Goal: Find specific page/section: Find specific page/section

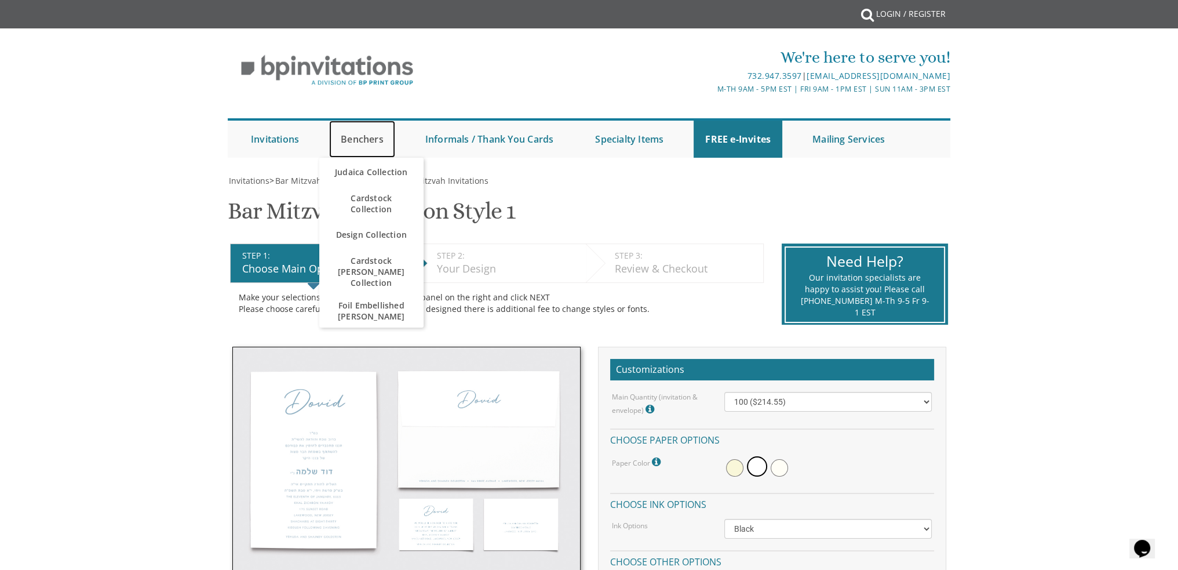
click at [369, 138] on link "Benchers" at bounding box center [362, 139] width 66 height 37
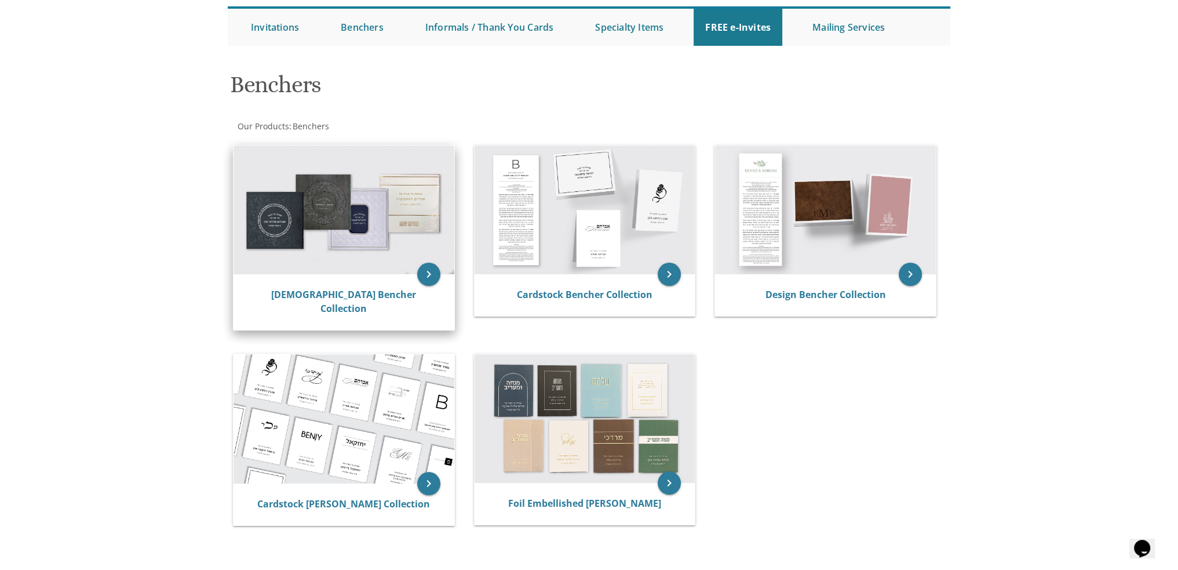
scroll to position [116, 0]
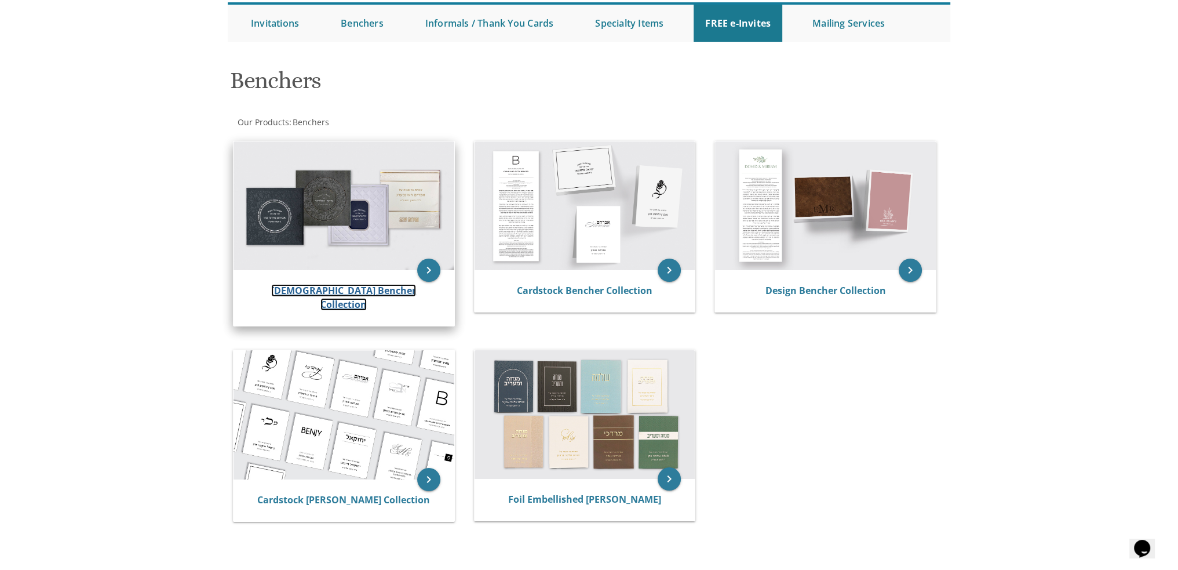
click at [337, 291] on link "Judaica Bencher Collection" at bounding box center [343, 297] width 145 height 27
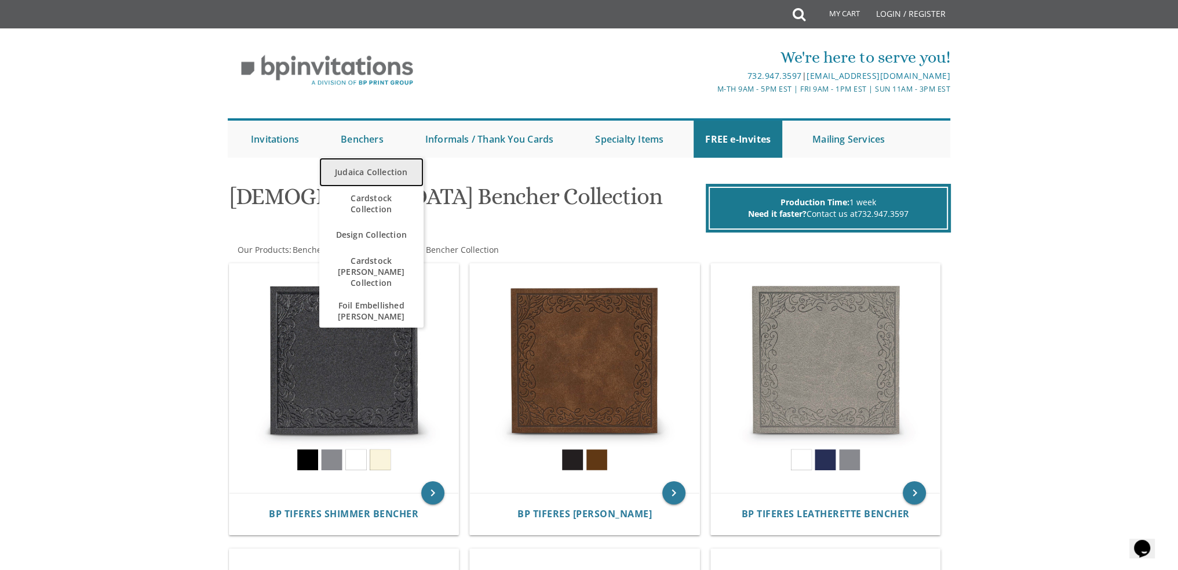
click at [369, 174] on link "Judaica Collection" at bounding box center [371, 172] width 104 height 29
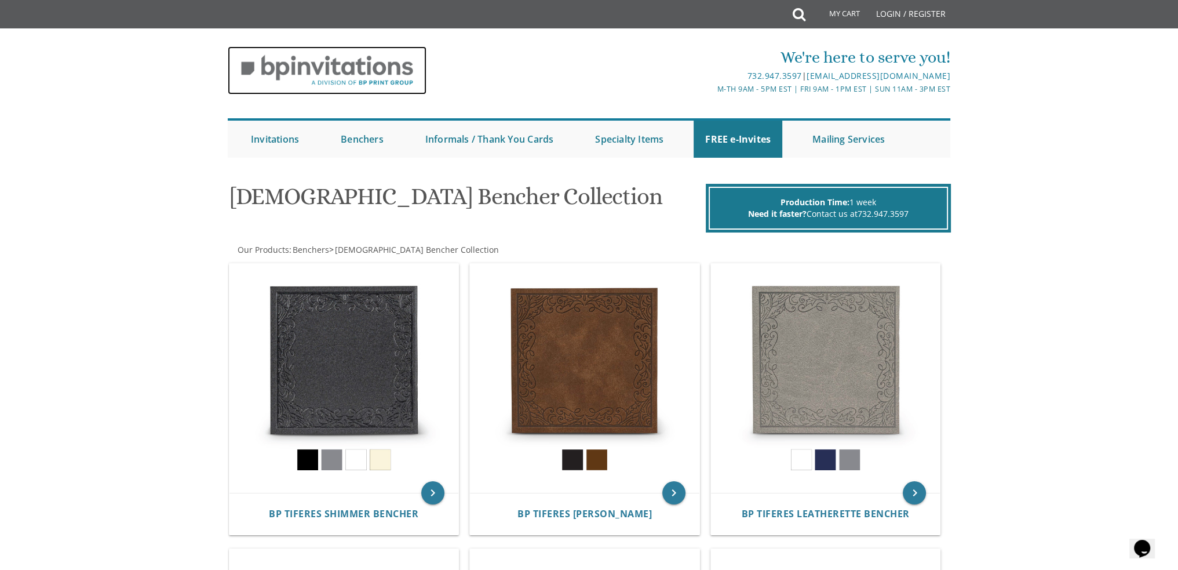
click at [289, 67] on img at bounding box center [327, 70] width 199 height 48
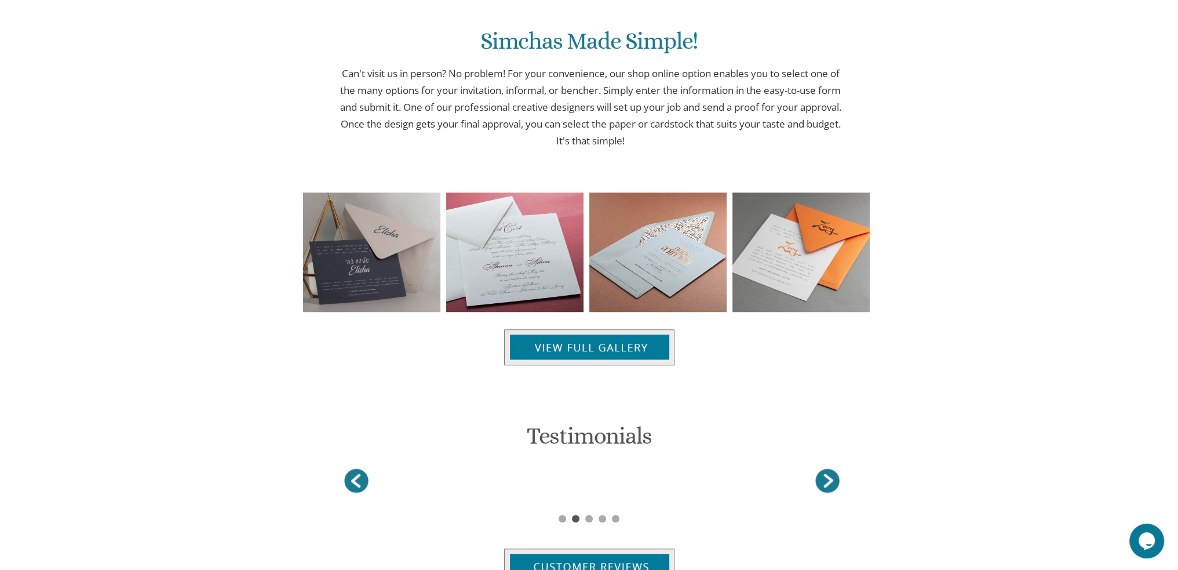
scroll to position [961, 0]
